Goal: Find specific page/section: Find specific page/section

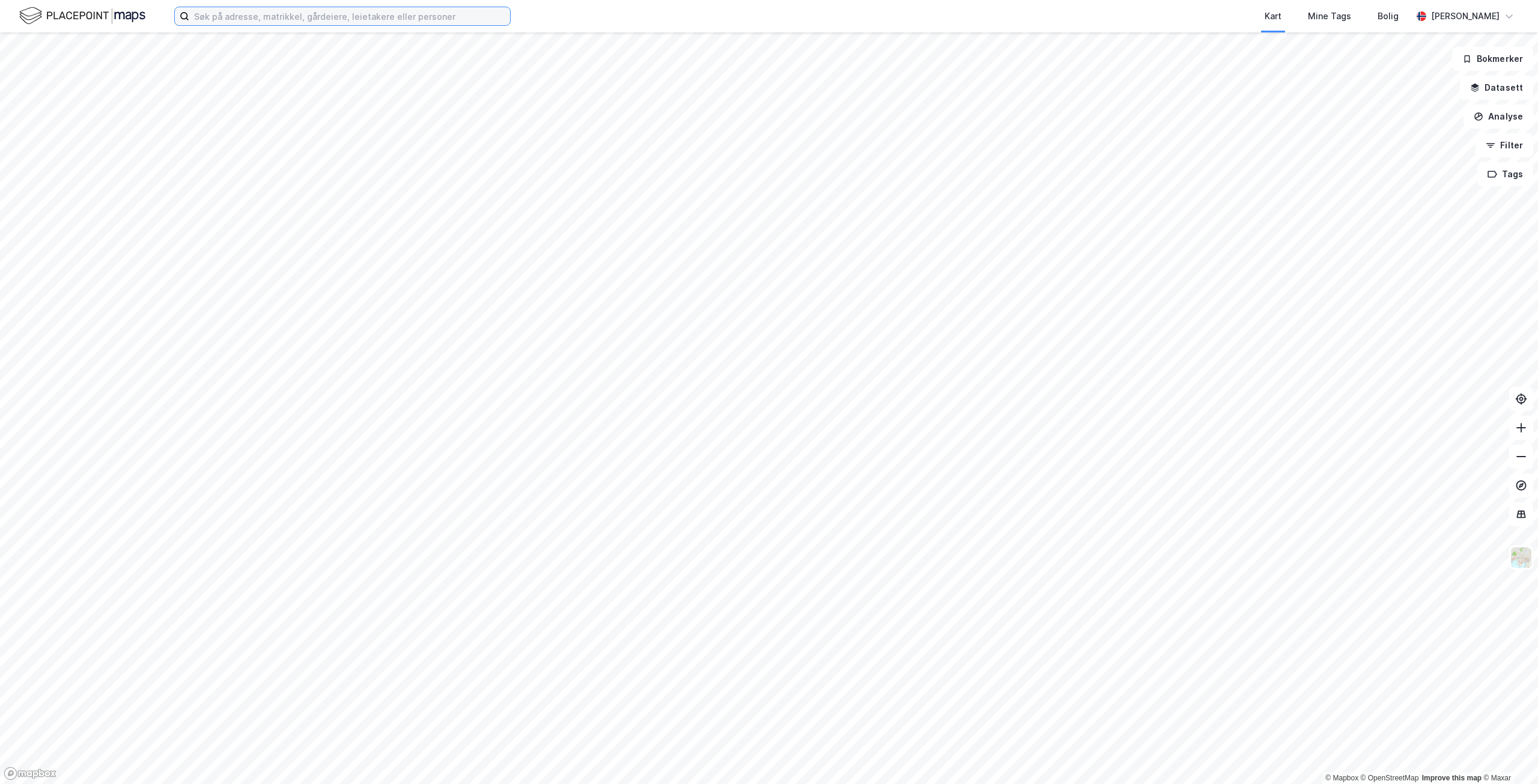
click at [346, 11] on input at bounding box center [349, 16] width 321 height 18
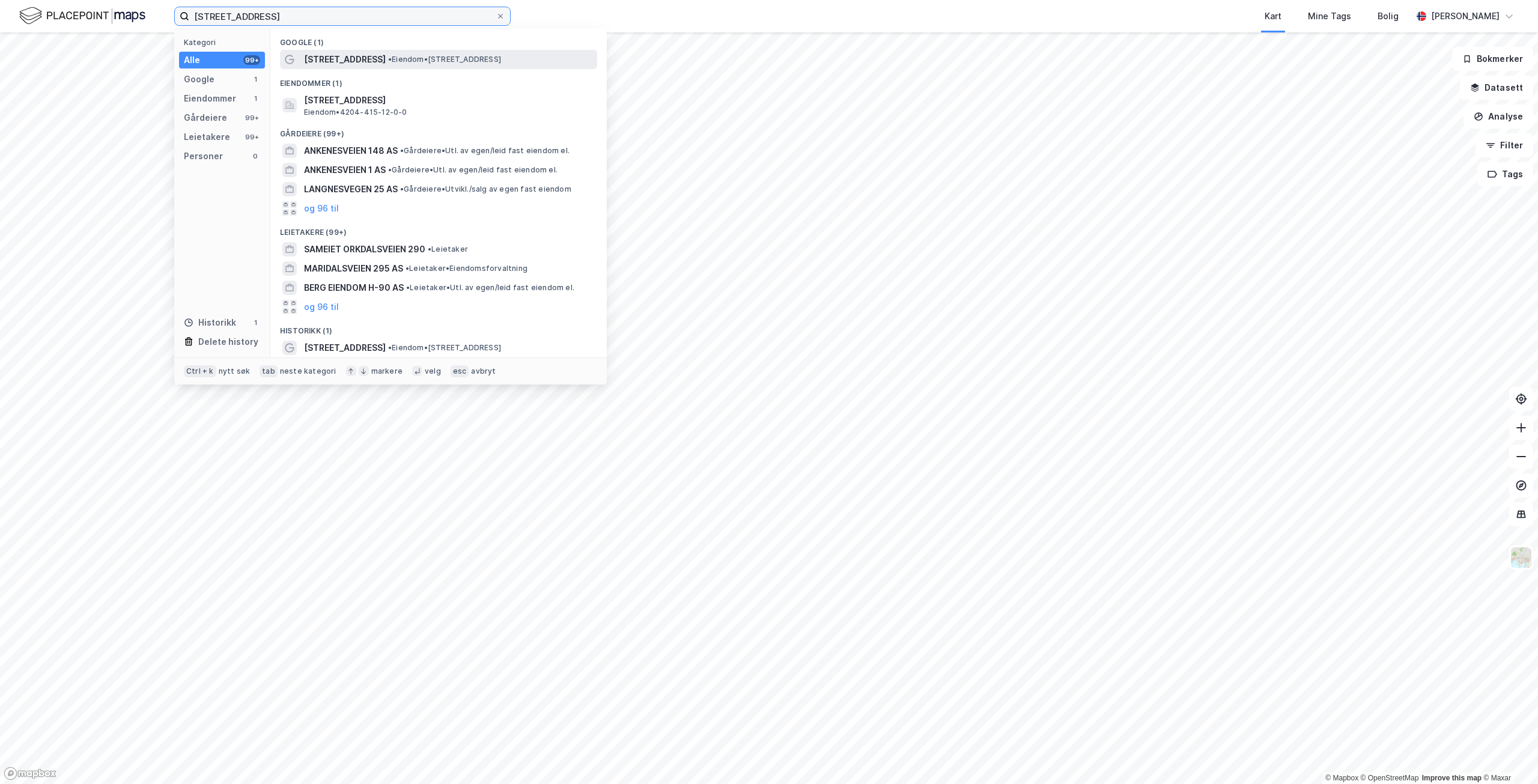
type input "[STREET_ADDRESS]"
click at [367, 66] on span "[STREET_ADDRESS]" at bounding box center [345, 59] width 82 height 15
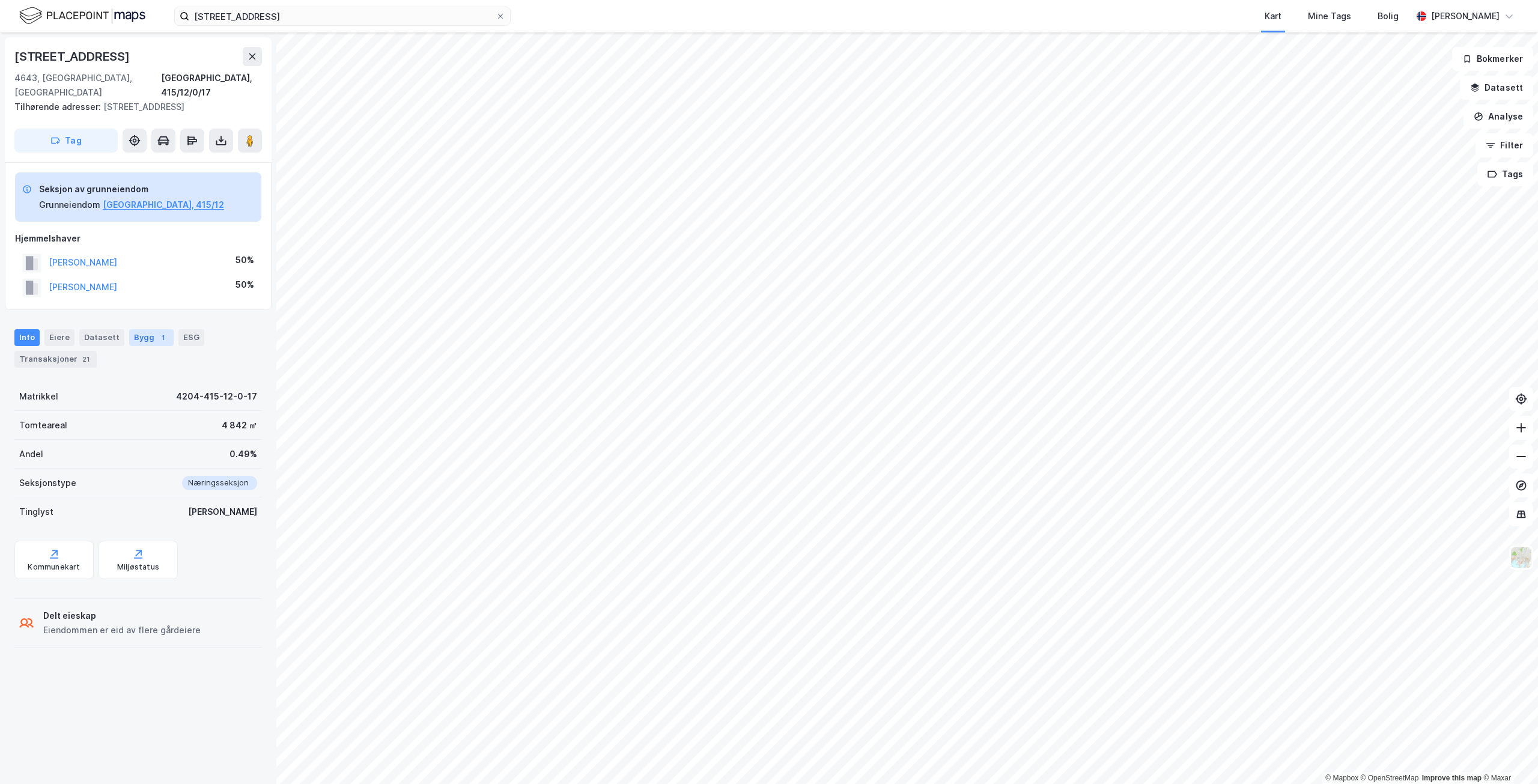
click at [141, 336] on div "Bygg 1" at bounding box center [151, 338] width 45 height 17
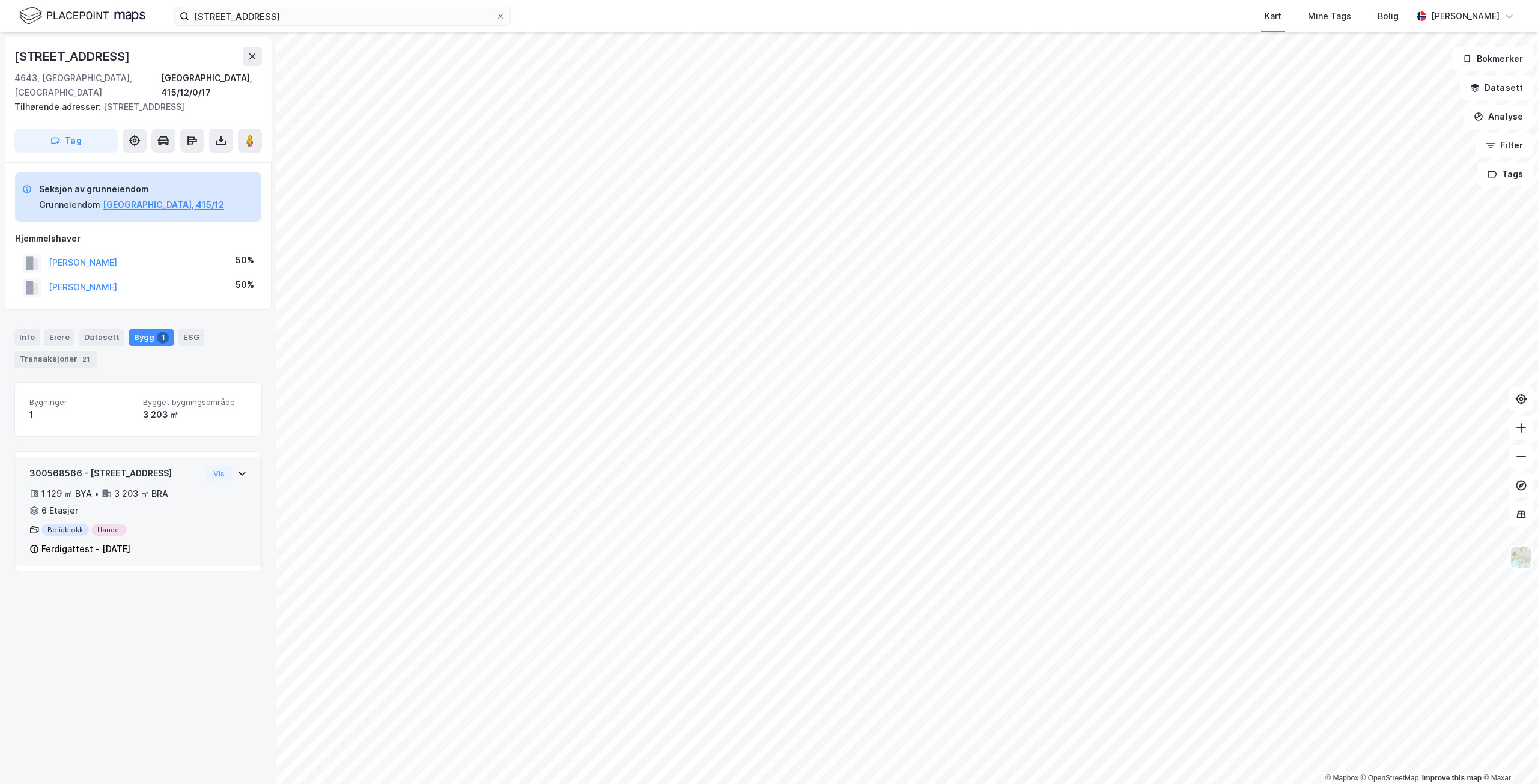
click at [162, 532] on div "Boligblokk Handel" at bounding box center [115, 529] width 172 height 12
